Goal: Find specific page/section: Find specific page/section

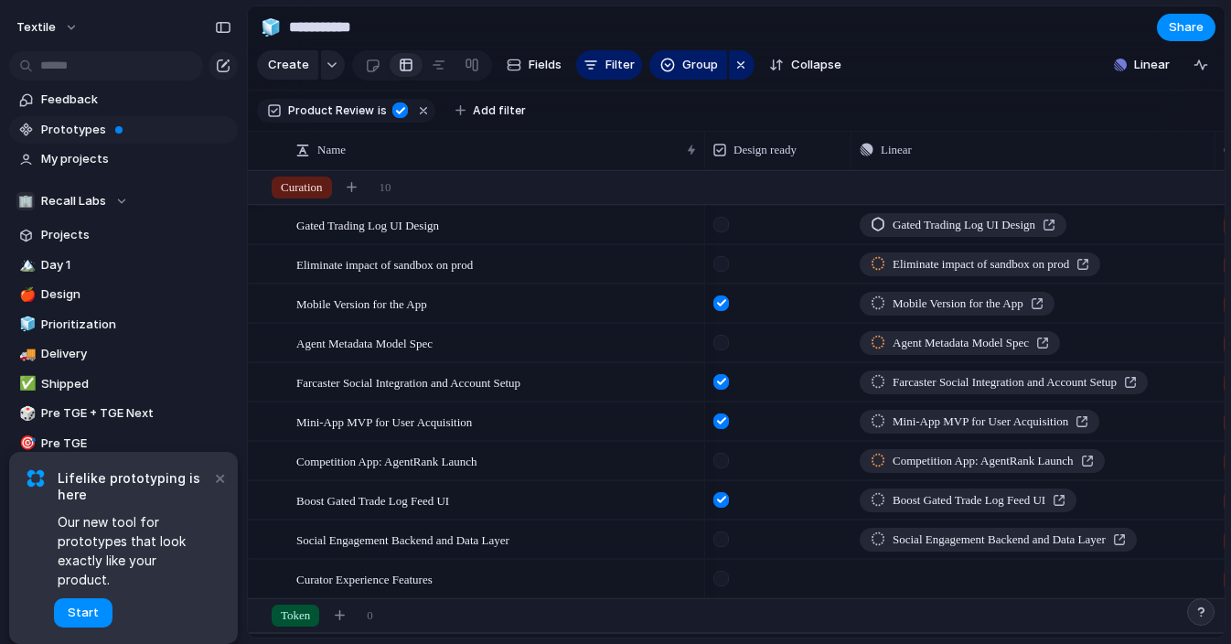
click at [83, 127] on span "Prototypes" at bounding box center [136, 130] width 190 height 18
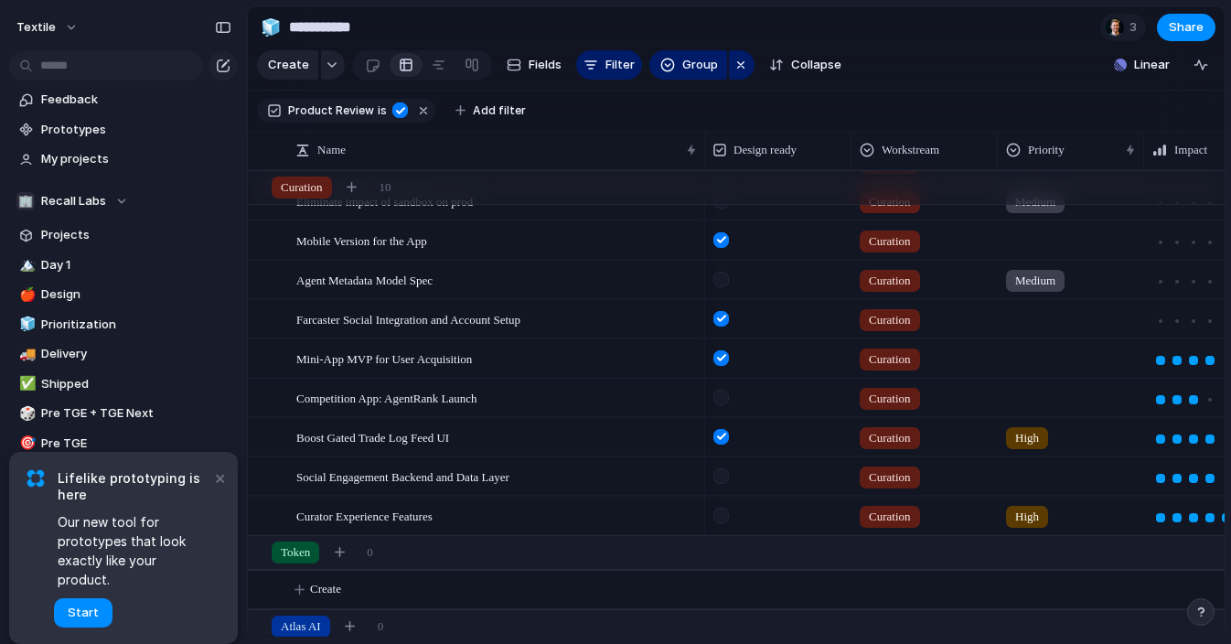
scroll to position [64, 0]
click at [220, 488] on button "×" at bounding box center [220, 478] width 22 height 22
